Goal: Navigation & Orientation: Find specific page/section

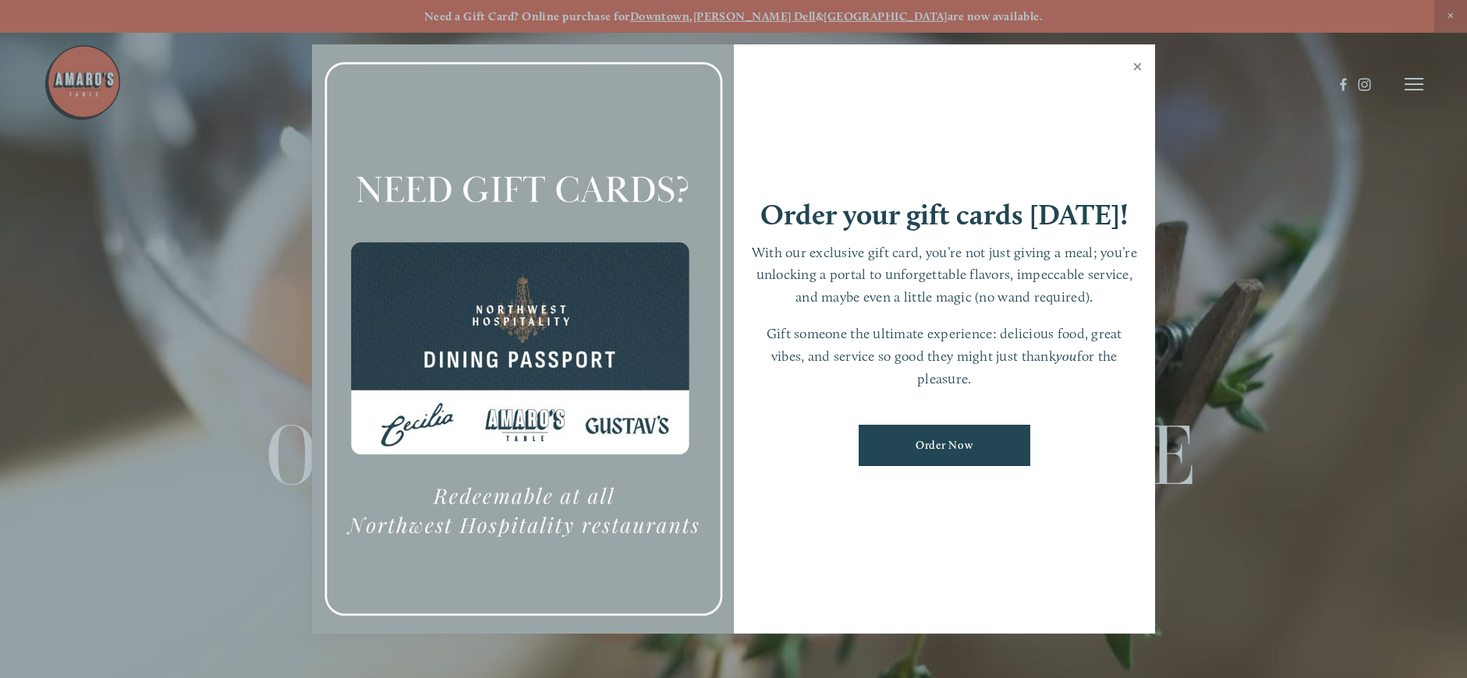
click at [1137, 67] on link "Close" at bounding box center [1137, 69] width 30 height 44
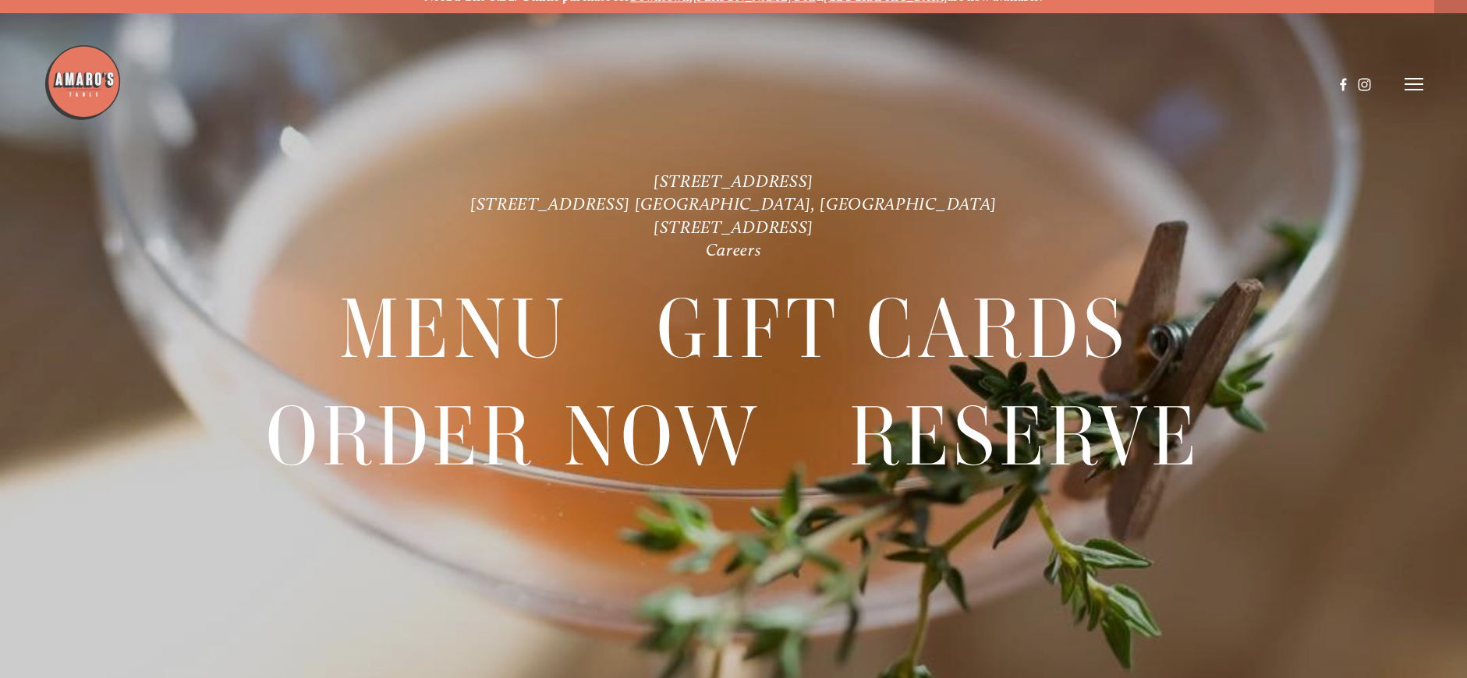
scroll to position [33, 0]
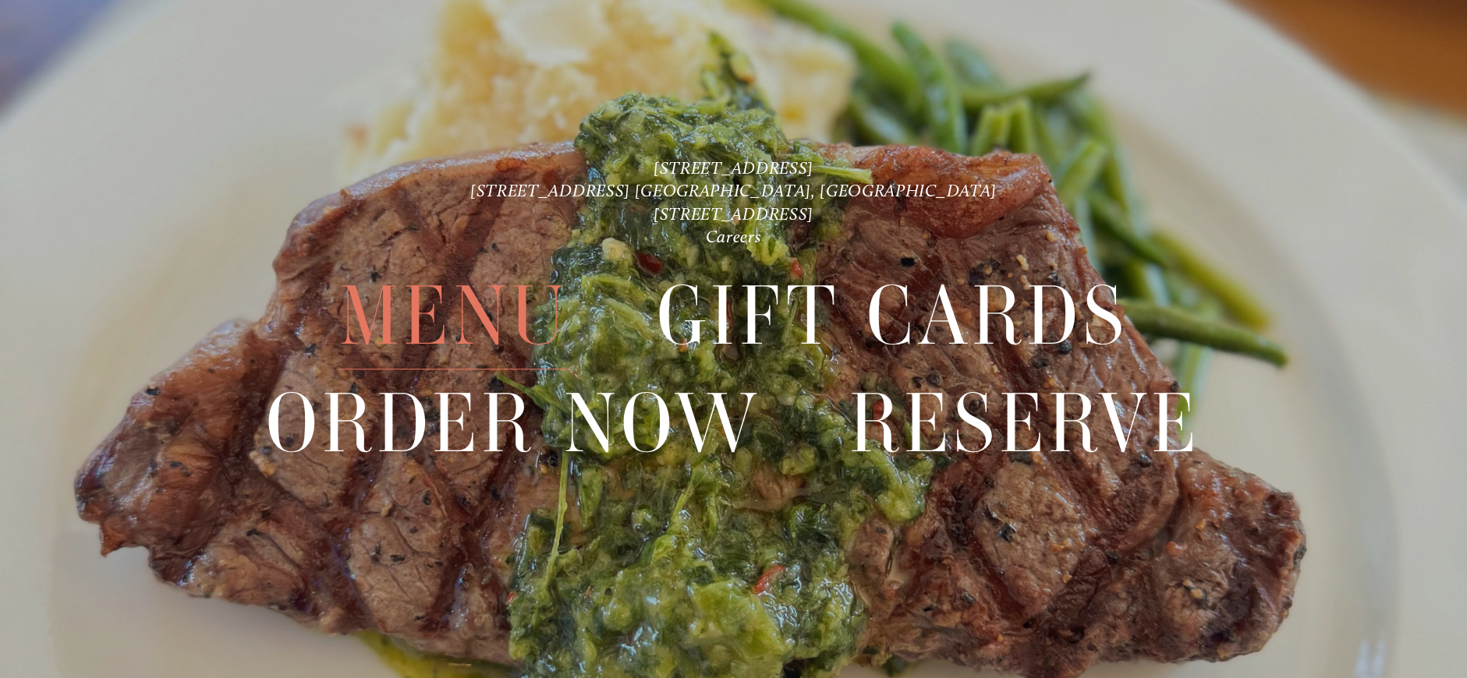
click at [398, 322] on span "Menu" at bounding box center [453, 316] width 229 height 107
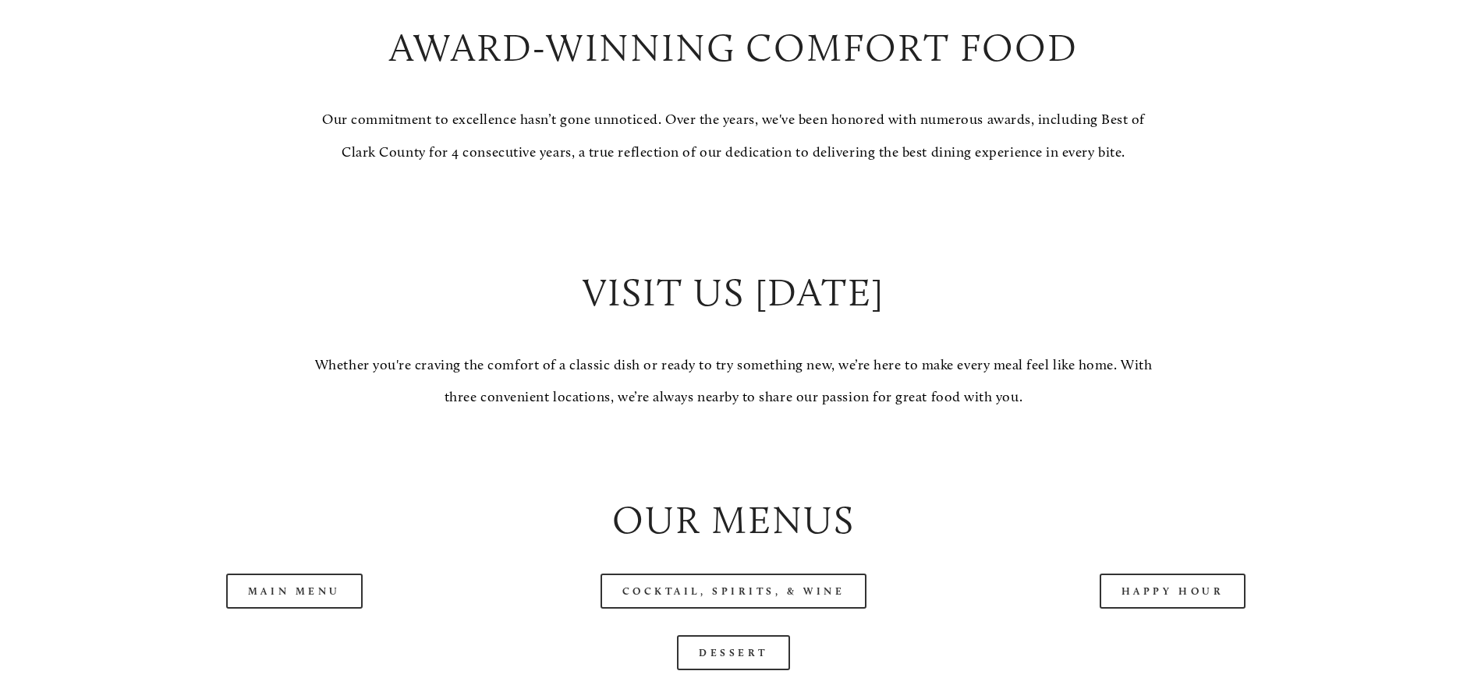
scroll to position [1403, 0]
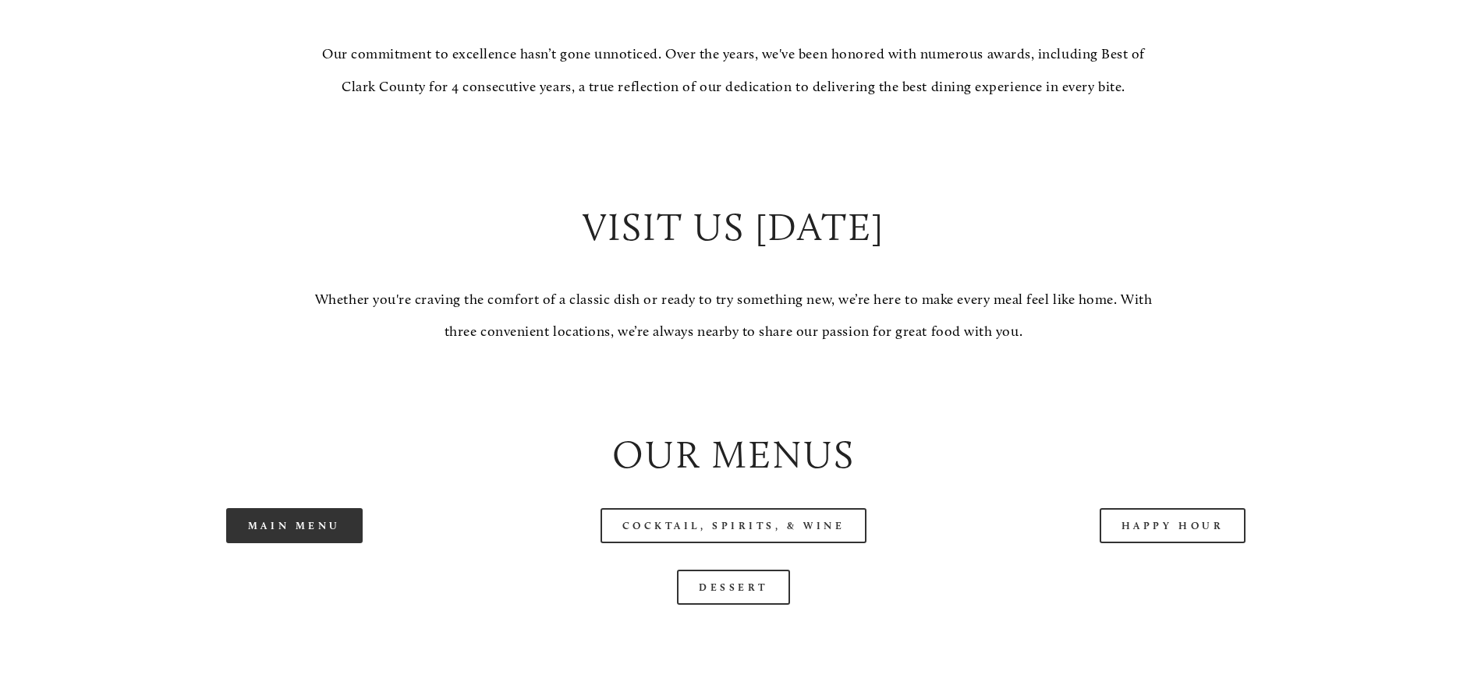
click at [277, 543] on link "Main Menu" at bounding box center [294, 525] width 136 height 35
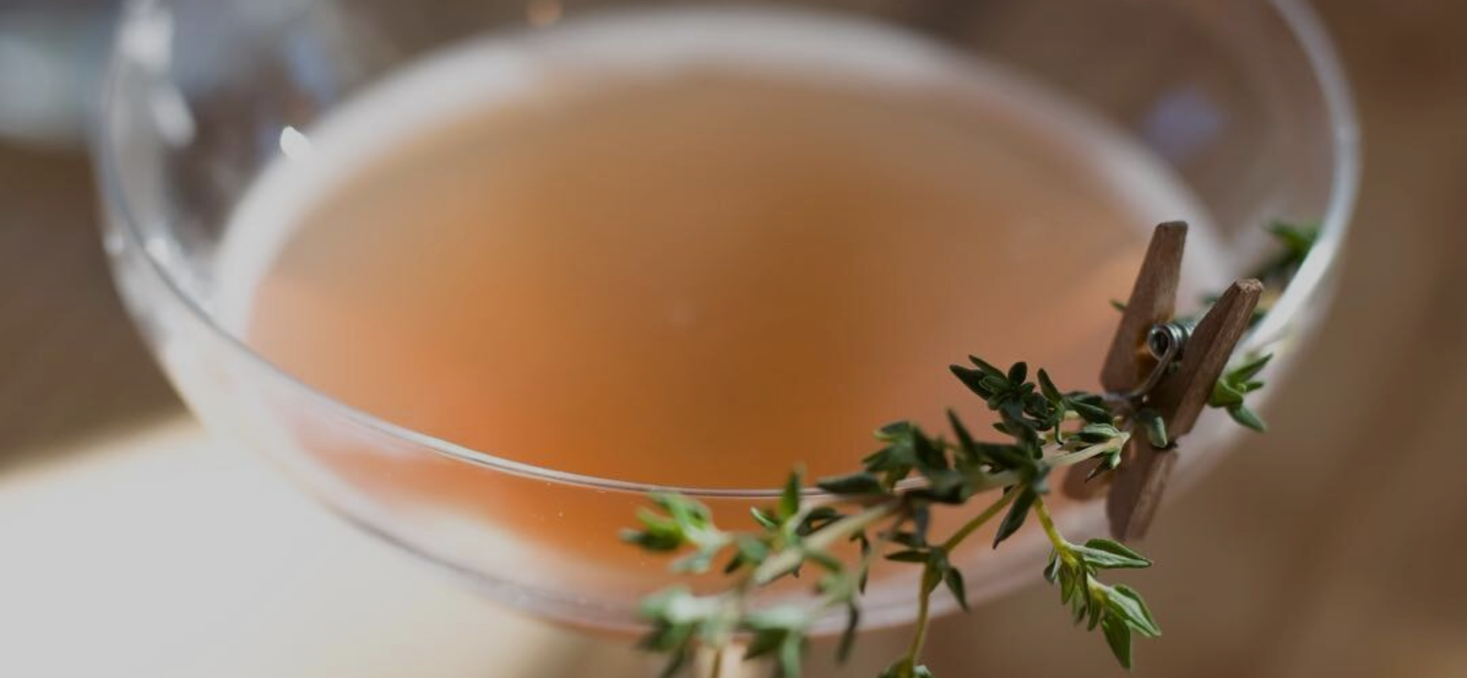
scroll to position [33, 0]
